Goal: Entertainment & Leisure: Consume media (video, audio)

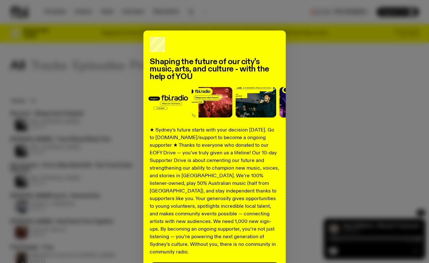
scroll to position [51, 0]
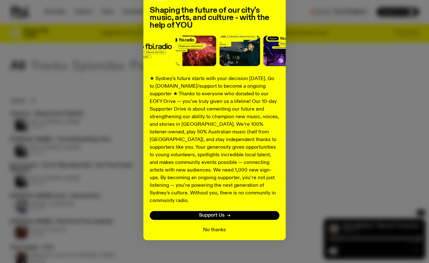
click at [211, 226] on button "No thanks" at bounding box center [214, 230] width 23 height 8
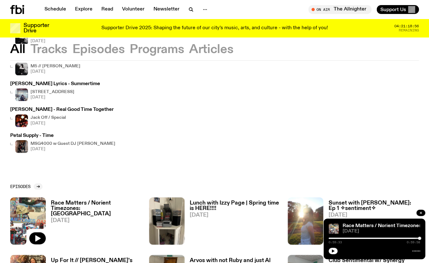
scroll to position [139, 0]
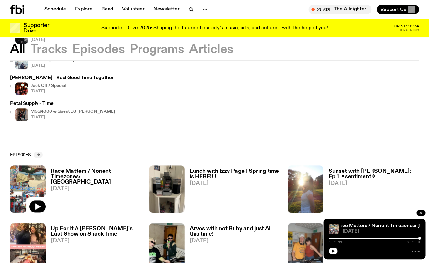
click at [73, 171] on h3 "Race Matters / Norient Timezones: [GEOGRAPHIC_DATA]" at bounding box center [96, 177] width 91 height 16
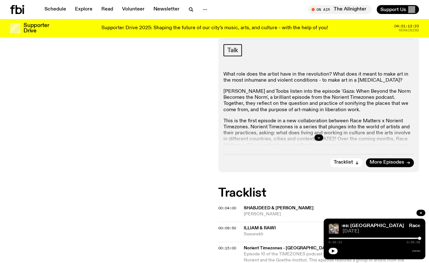
scroll to position [220, 0]
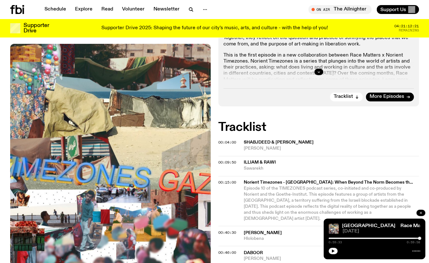
click at [419, 213] on icon "button" at bounding box center [421, 213] width 4 height 4
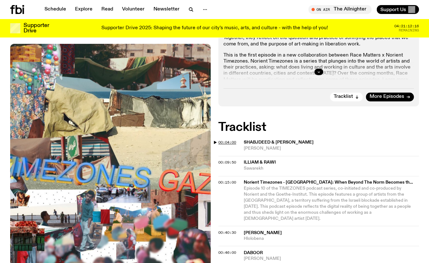
click at [220, 140] on span "00:04:00" at bounding box center [227, 142] width 18 height 5
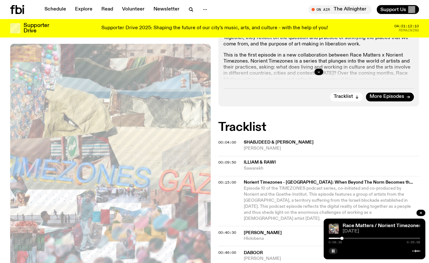
drag, startPoint x: 335, startPoint y: 238, endPoint x: 344, endPoint y: 238, distance: 9.9
click at [343, 238] on div at bounding box center [341, 238] width 3 height 3
drag, startPoint x: 345, startPoint y: 238, endPoint x: 340, endPoint y: 238, distance: 5.1
click at [340, 238] on div at bounding box center [340, 238] width 3 height 3
drag, startPoint x: 339, startPoint y: 239, endPoint x: 330, endPoint y: 237, distance: 9.6
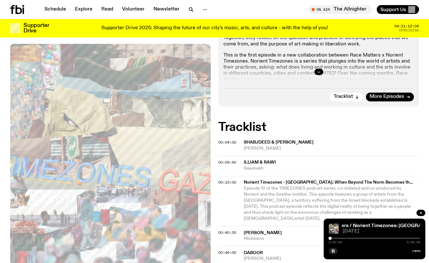
click at [330, 237] on div at bounding box center [330, 238] width 3 height 3
click at [219, 160] on span "00:09:50" at bounding box center [227, 162] width 18 height 5
click at [332, 250] on rect "button" at bounding box center [332, 250] width 1 height 3
